Goal: Task Accomplishment & Management: Manage account settings

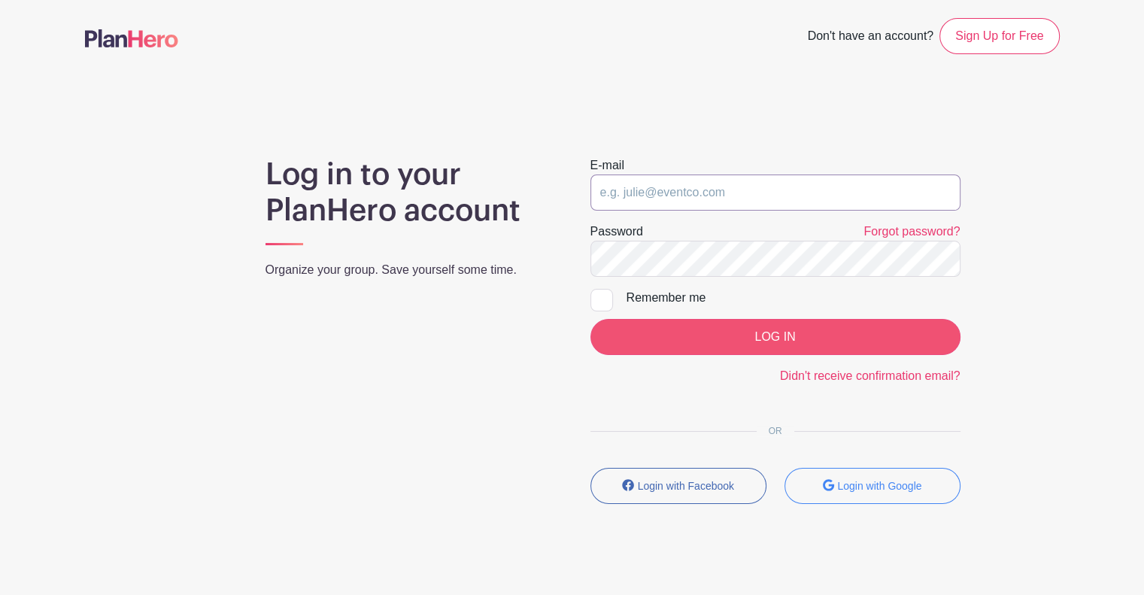
type input "[EMAIL_ADDRESS][PERSON_NAME][DOMAIN_NAME]"
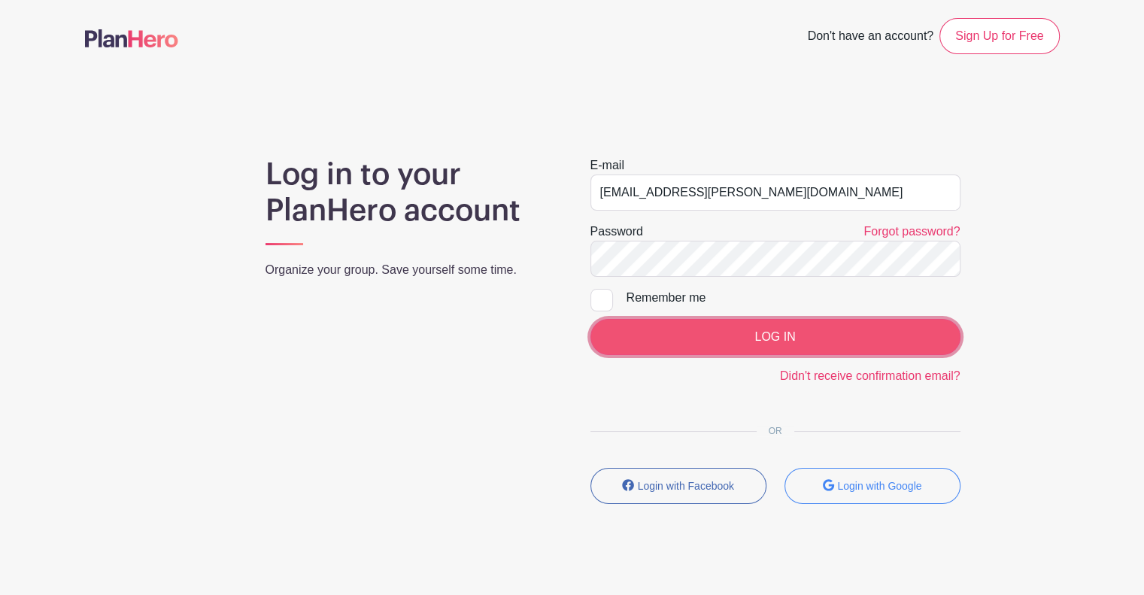
click at [709, 341] on input "LOG IN" at bounding box center [775, 337] width 370 height 36
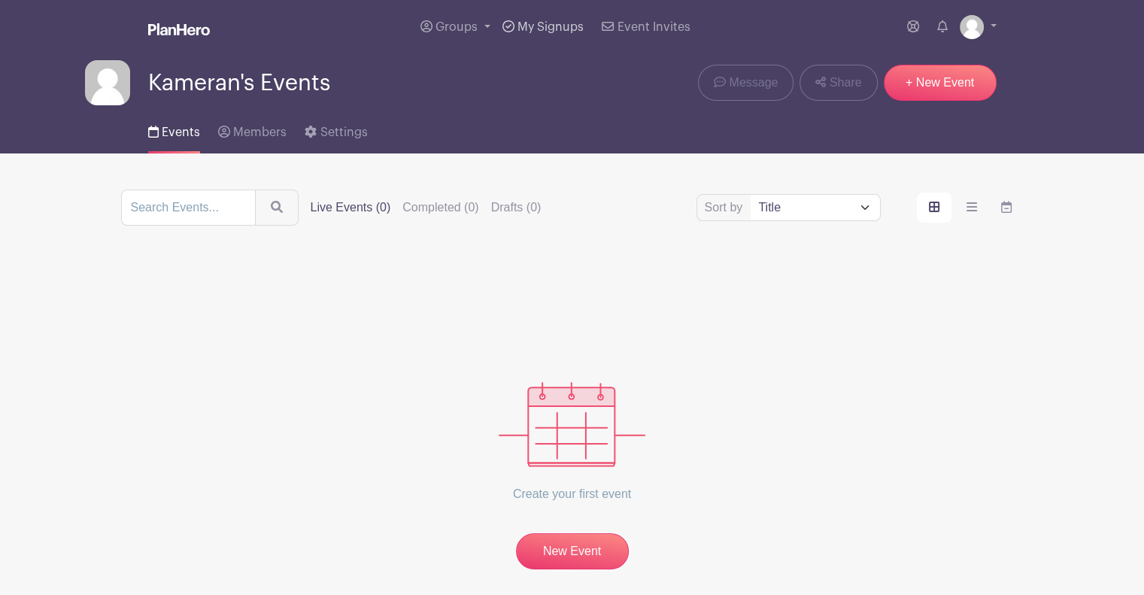
click at [551, 23] on span "My Signups" at bounding box center [550, 27] width 66 height 12
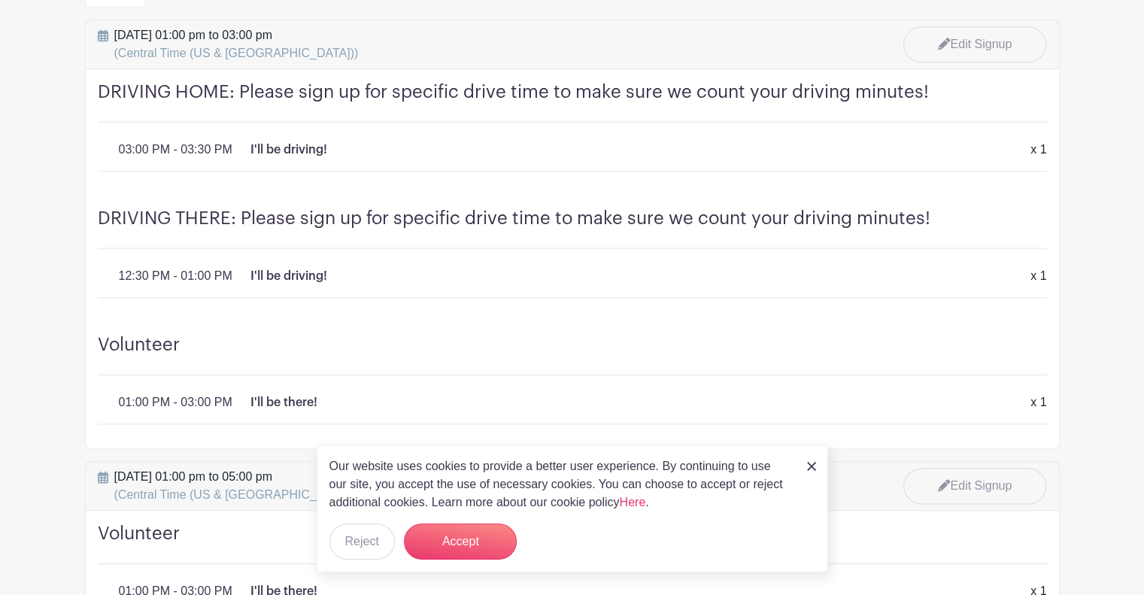
scroll to position [1969, 0]
drag, startPoint x: 389, startPoint y: 313, endPoint x: 307, endPoint y: 329, distance: 84.3
click at [307, 333] on h4 "Volunteer" at bounding box center [572, 353] width 949 height 41
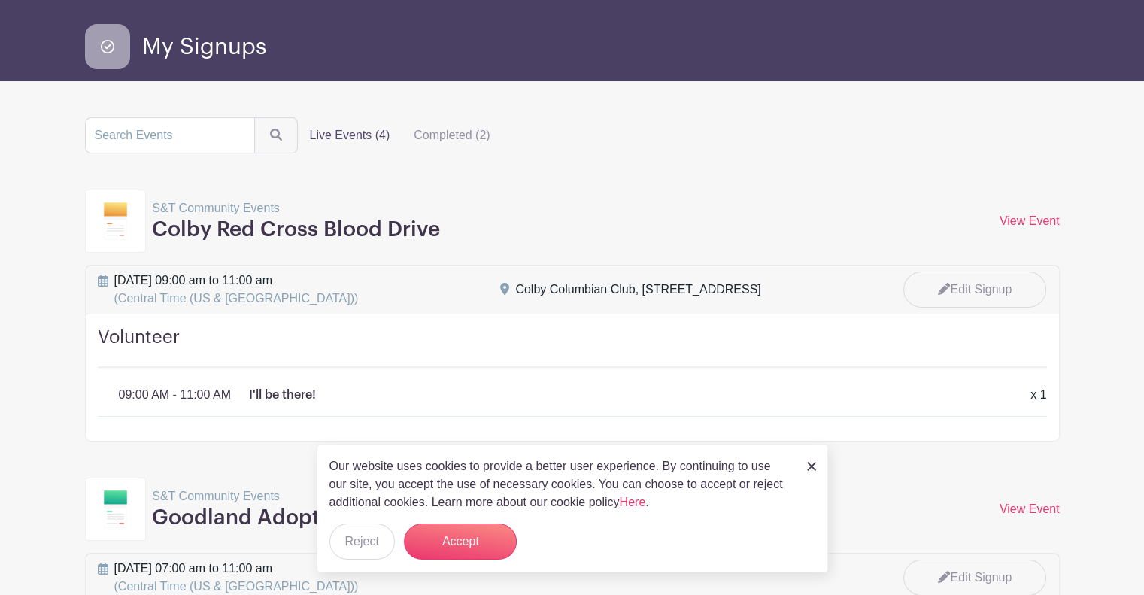
scroll to position [0, 0]
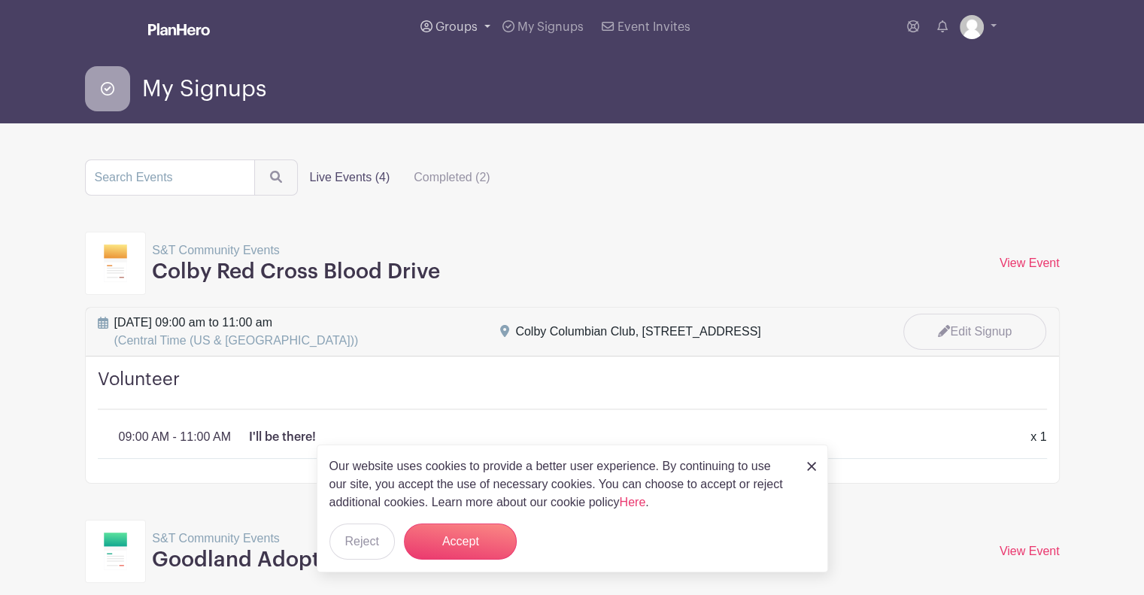
click at [467, 23] on span "Groups" at bounding box center [456, 27] width 42 height 12
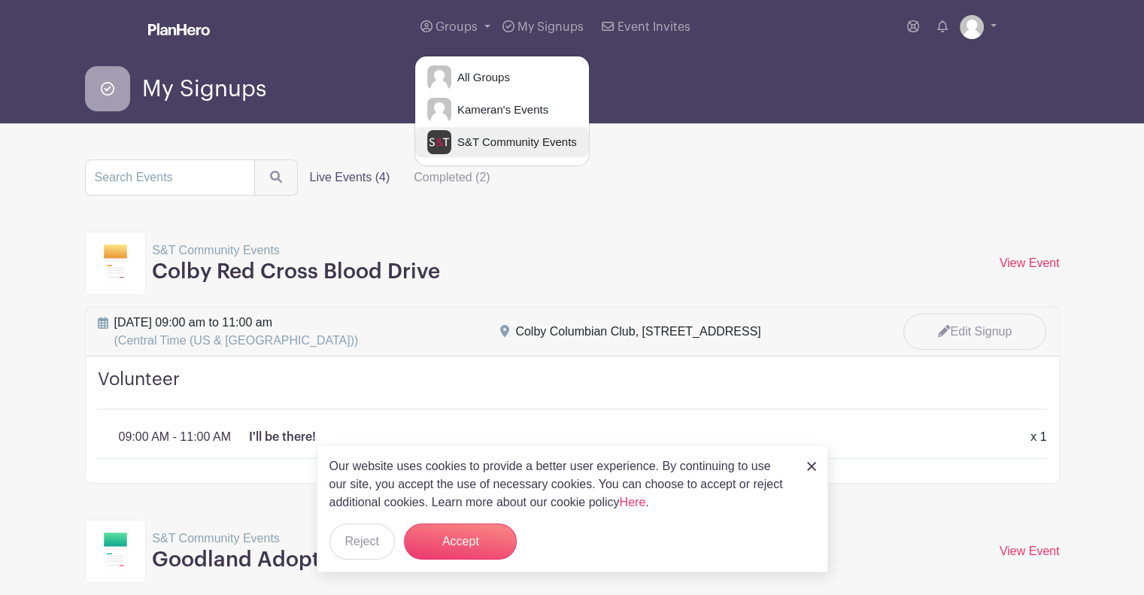
click at [484, 147] on span "S&T Community Events" at bounding box center [514, 142] width 126 height 17
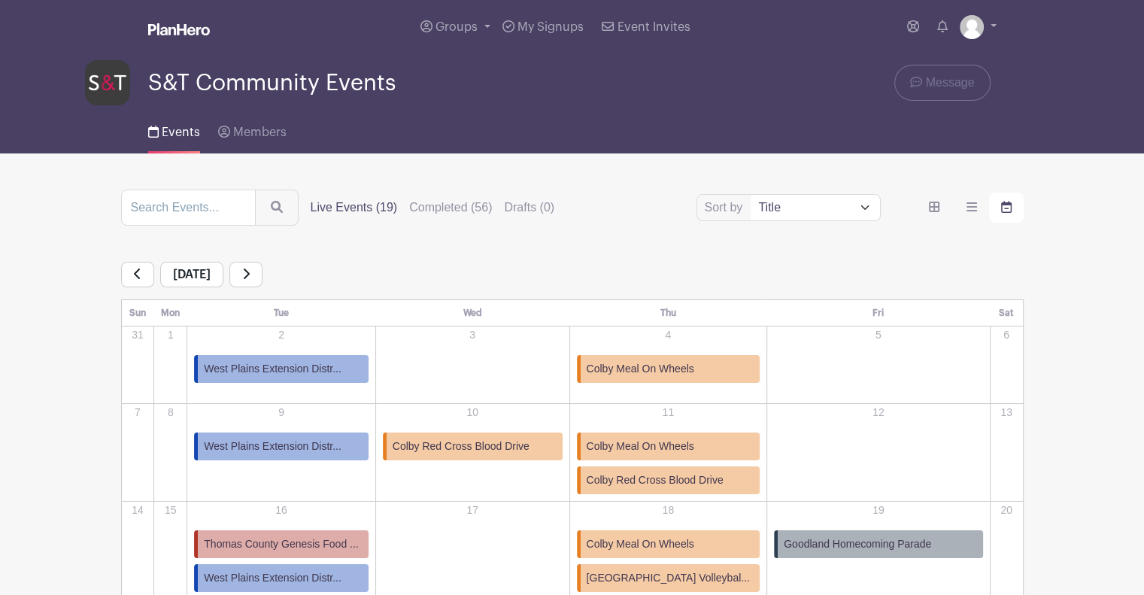
click at [147, 273] on link at bounding box center [137, 275] width 33 height 26
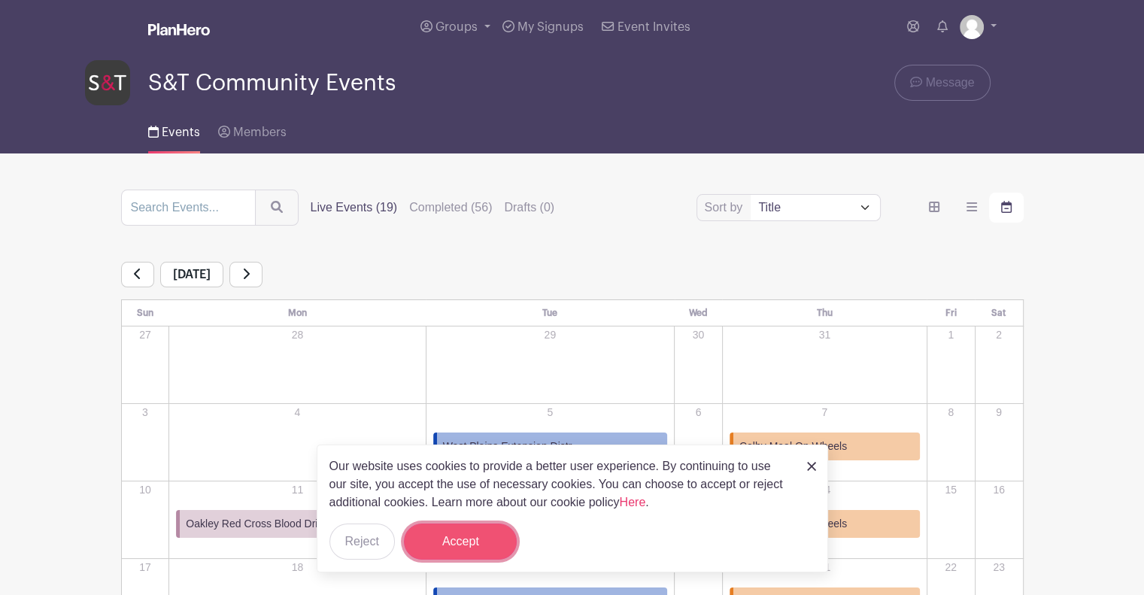
click at [474, 532] on button "Accept" at bounding box center [460, 541] width 113 height 36
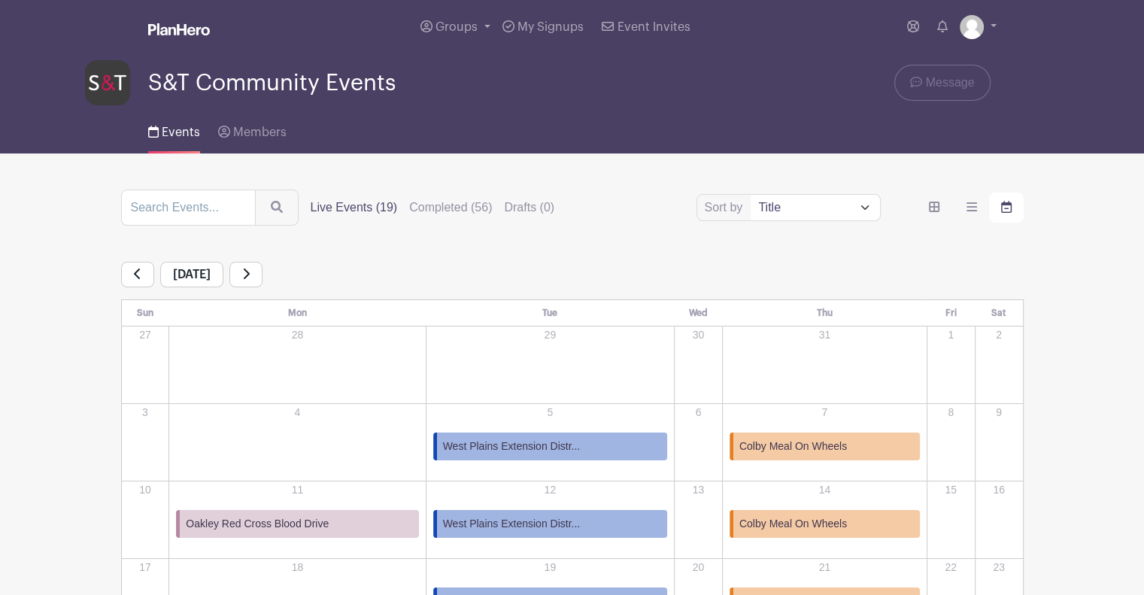
click at [138, 268] on icon at bounding box center [138, 274] width 8 height 12
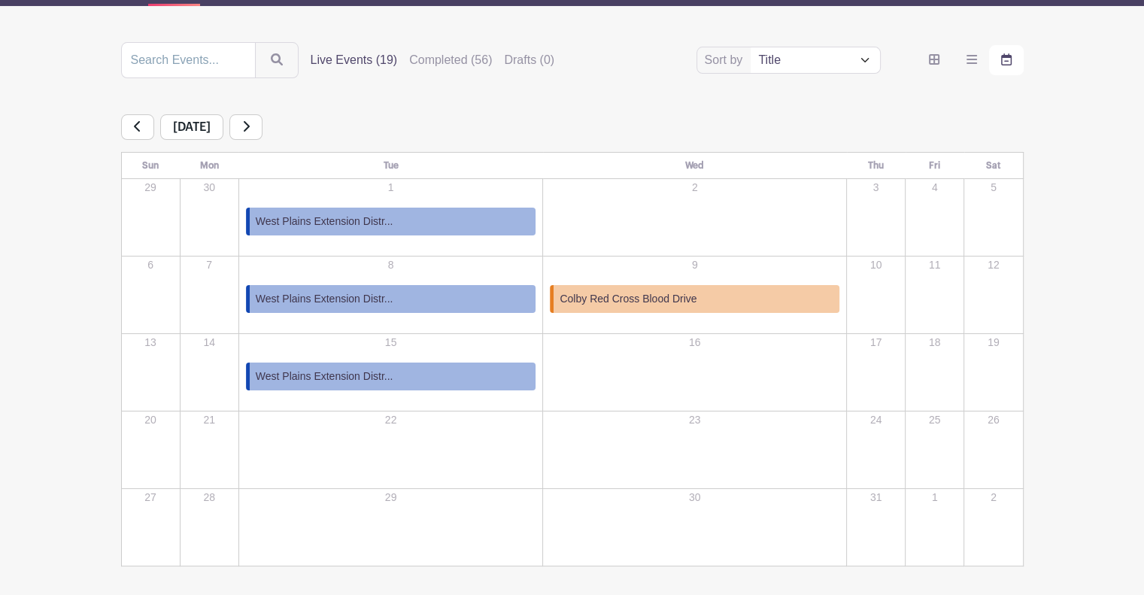
scroll to position [212, 0]
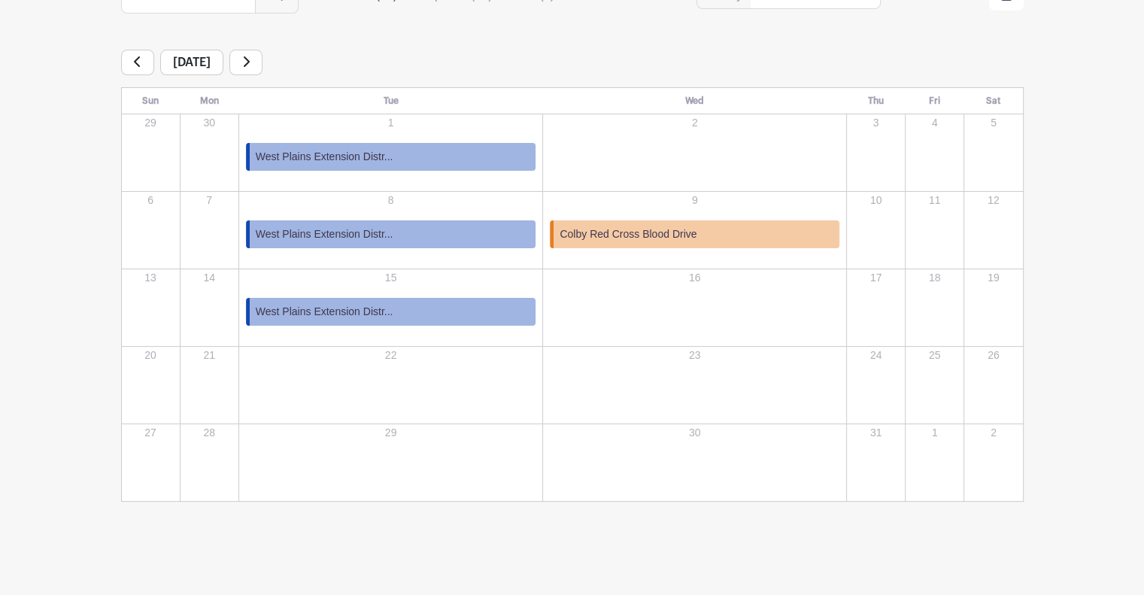
click at [256, 65] on link at bounding box center [245, 63] width 33 height 26
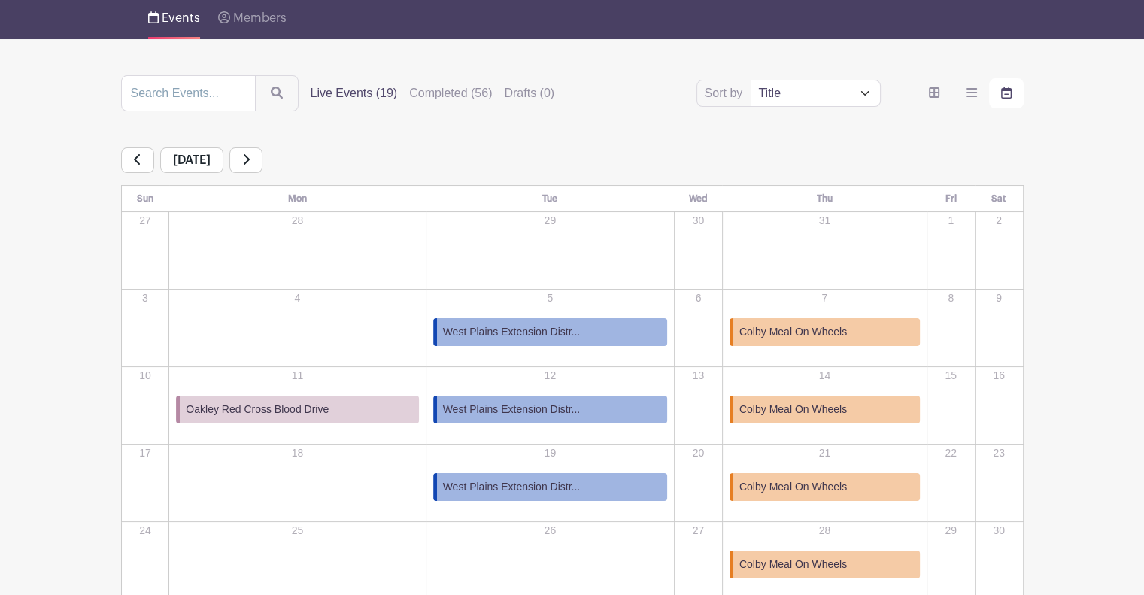
scroll to position [101, 0]
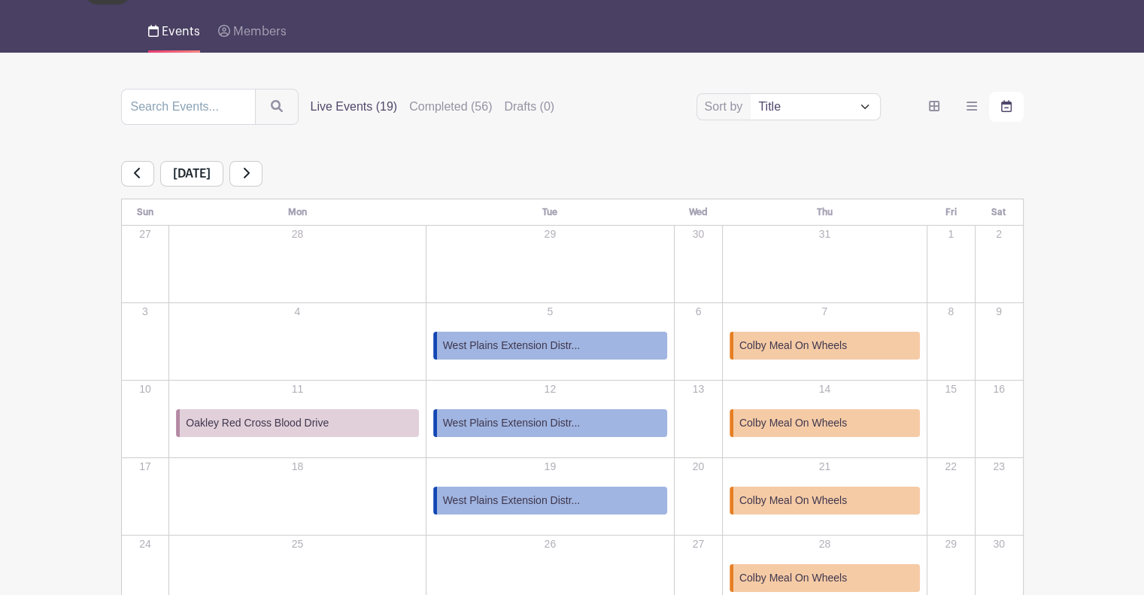
click at [262, 177] on link at bounding box center [245, 174] width 33 height 26
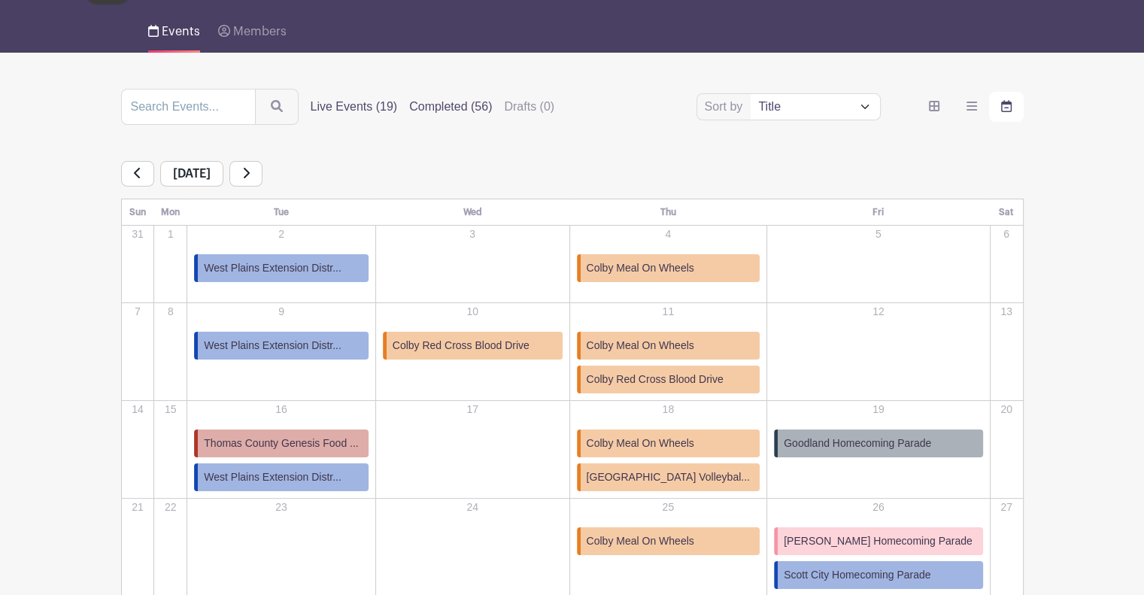
click at [439, 109] on label "Completed (56)" at bounding box center [450, 107] width 83 height 18
click at [0, 0] on input "Completed (56)" at bounding box center [0, 0] width 0 height 0
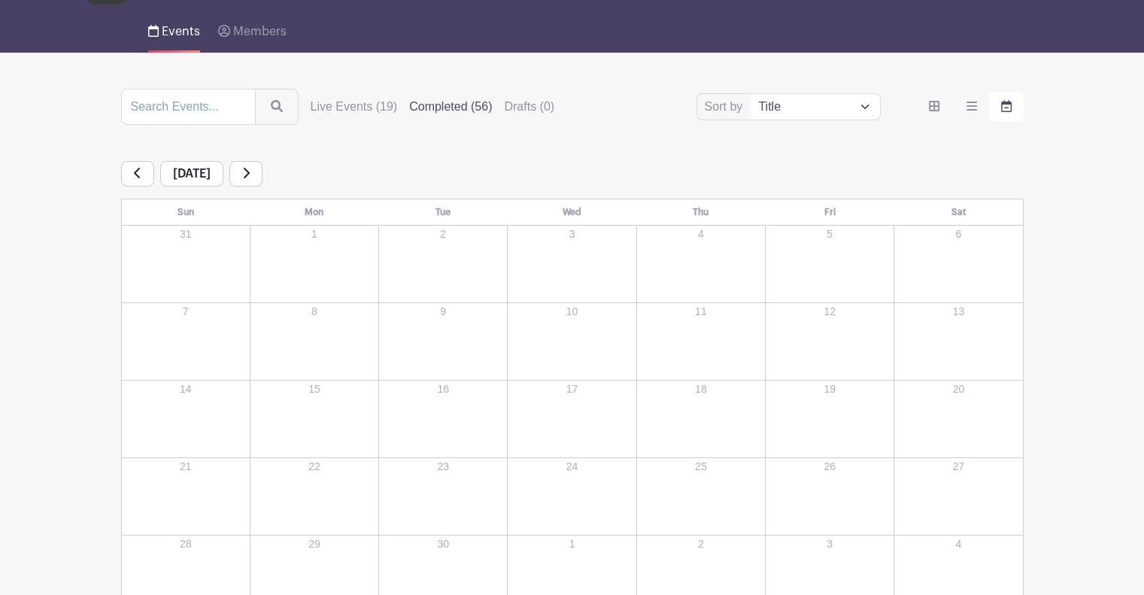
click at [140, 173] on icon at bounding box center [138, 173] width 8 height 12
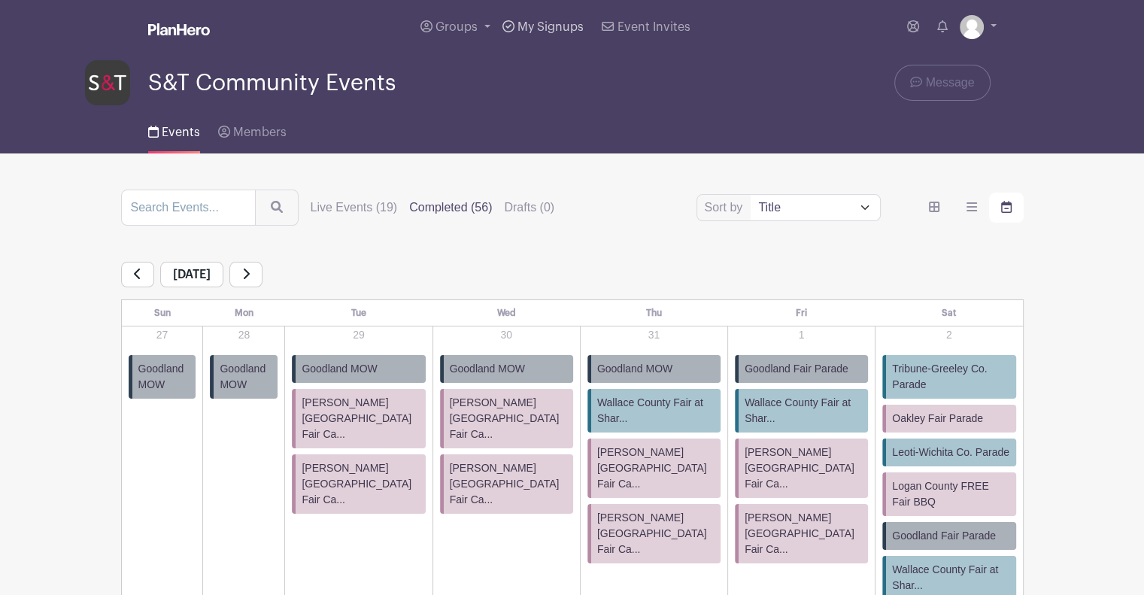
click at [542, 23] on span "My Signups" at bounding box center [550, 27] width 66 height 12
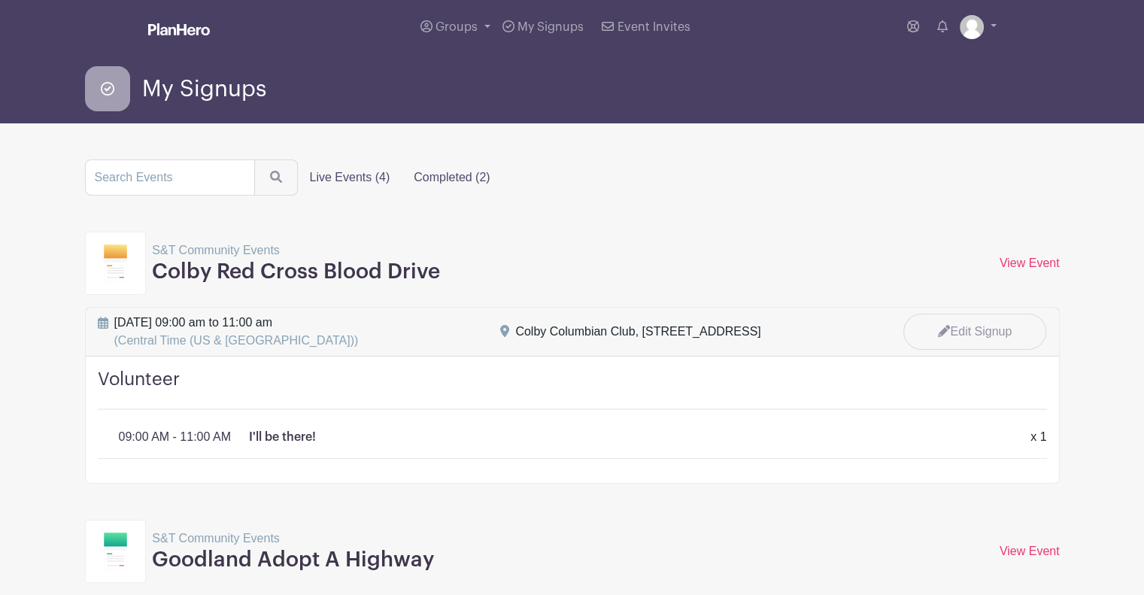
click at [428, 169] on label "Completed (2)" at bounding box center [452, 177] width 100 height 30
click at [0, 0] on input "Completed (2)" at bounding box center [0, 0] width 0 height 0
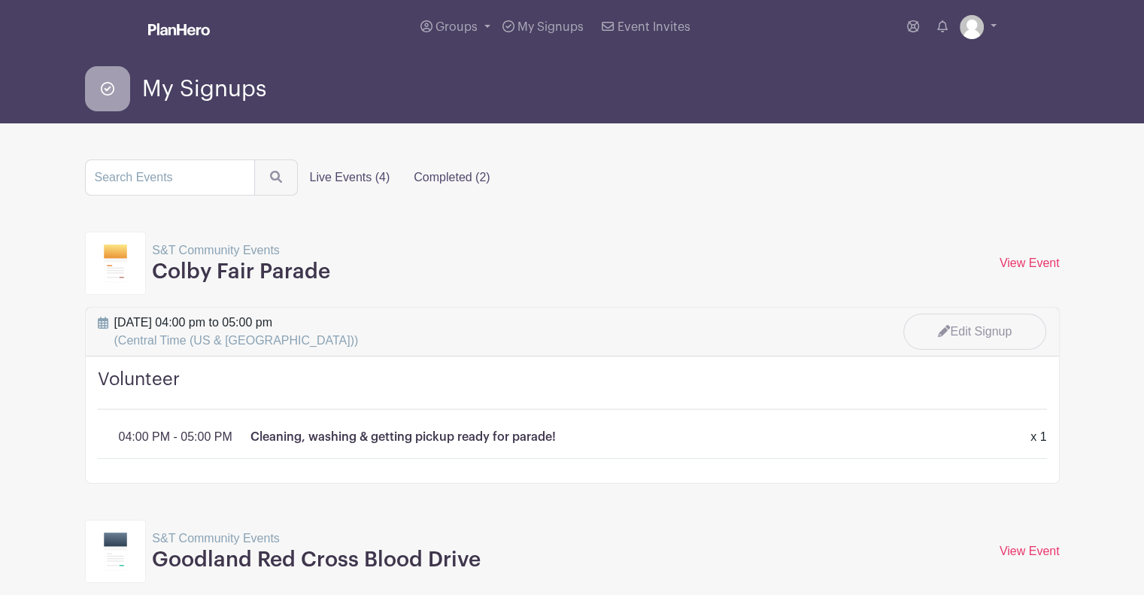
click at [365, 172] on label "Live Events (4)" at bounding box center [350, 177] width 105 height 30
click at [0, 0] on input "Live Events (4)" at bounding box center [0, 0] width 0 height 0
